Goal: Navigation & Orientation: Find specific page/section

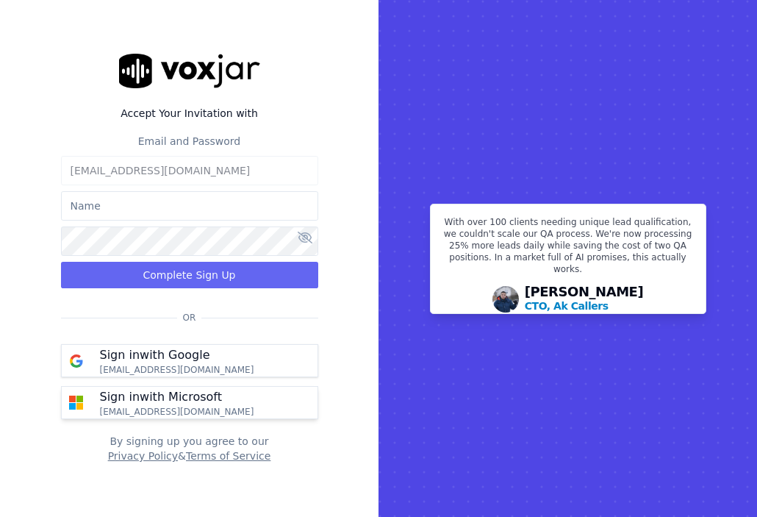
click at [185, 410] on div "Sign in with Microsoft mmejia@asilpc.com" at bounding box center [177, 402] width 172 height 29
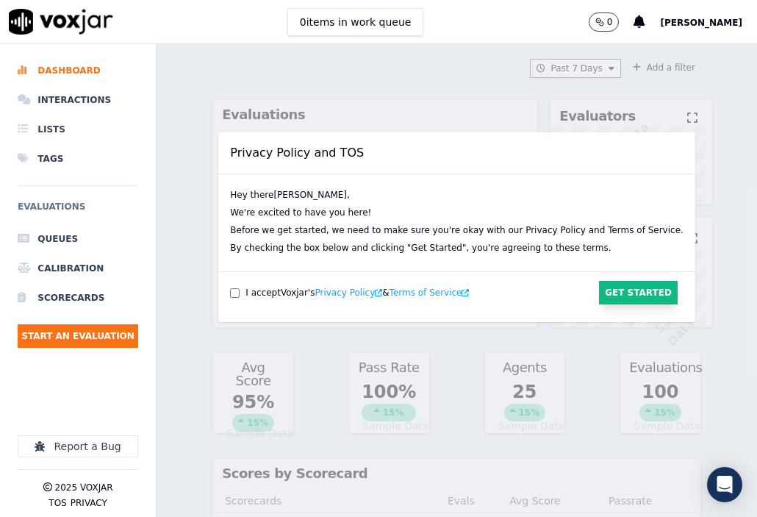
click at [599, 285] on button "Get Started" at bounding box center [638, 293] width 79 height 24
click at [610, 291] on button "Get Started" at bounding box center [638, 293] width 79 height 24
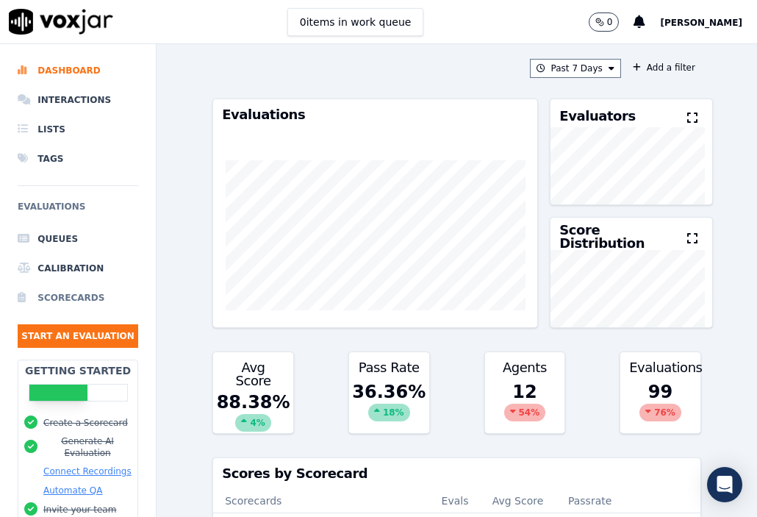
click at [85, 285] on li "Scorecards" at bounding box center [78, 297] width 121 height 29
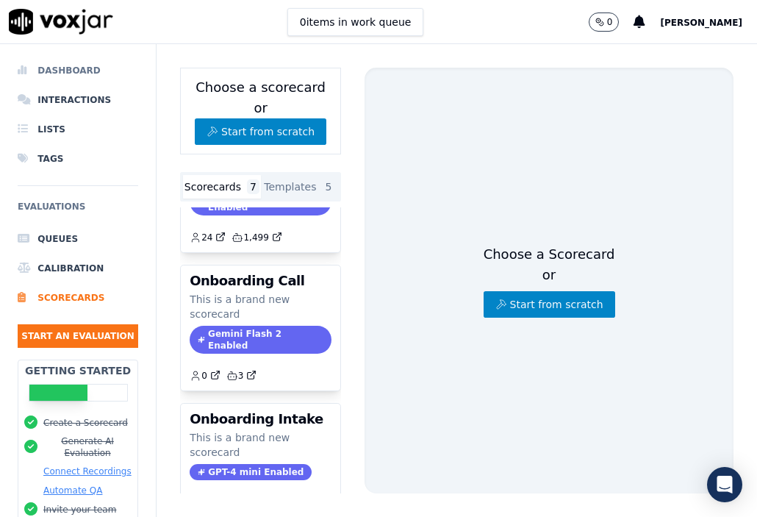
click at [84, 62] on li "Dashboard" at bounding box center [78, 70] width 121 height 29
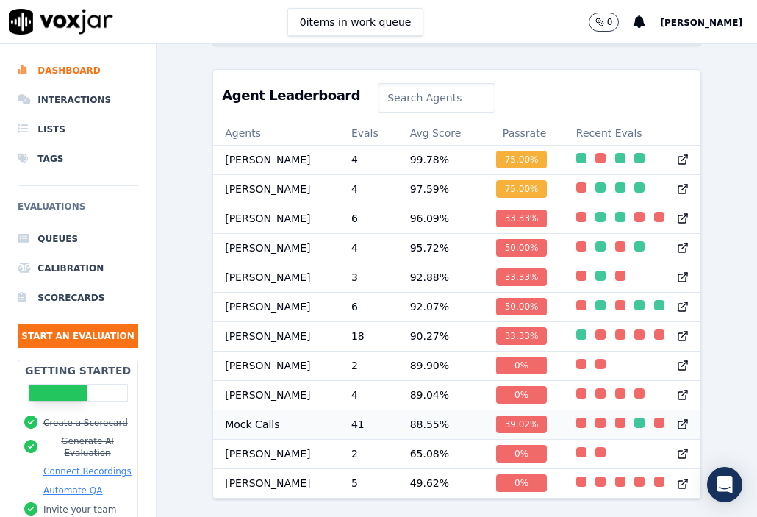
scroll to position [1, 0]
